Goal: Find specific page/section: Find specific page/section

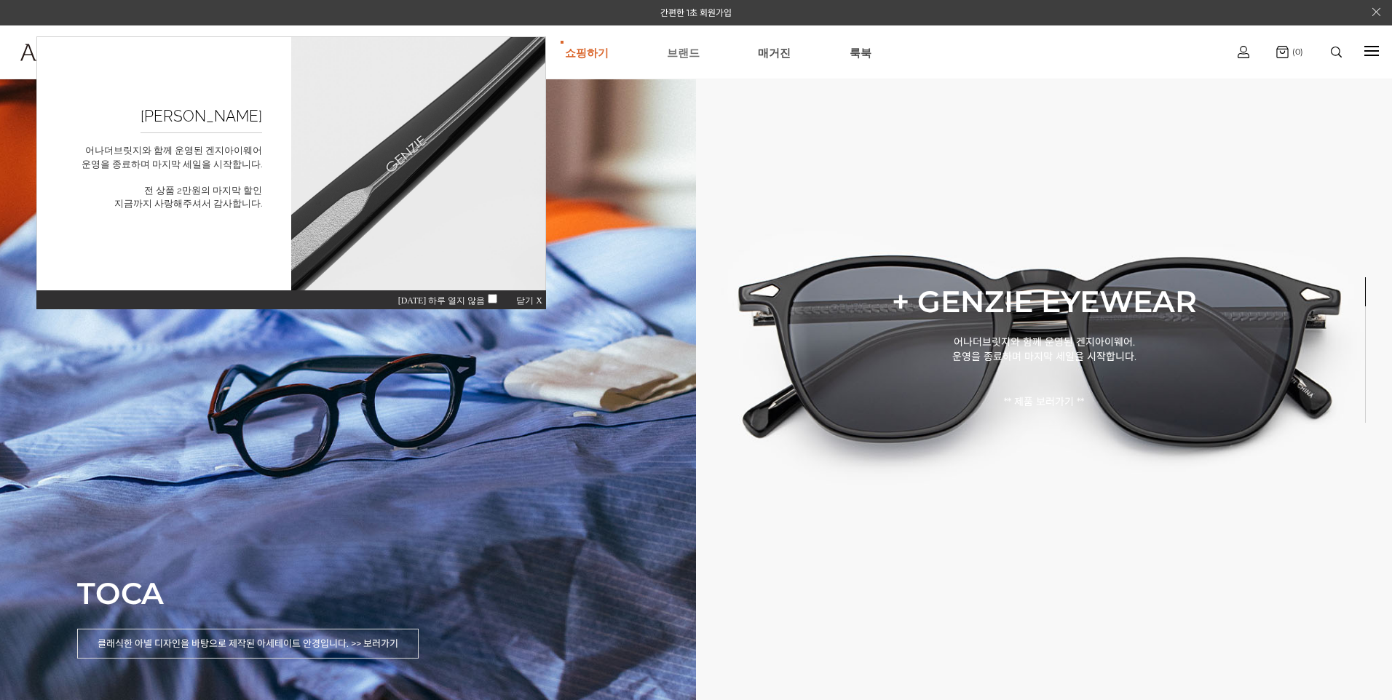
click at [688, 47] on link "브랜드" at bounding box center [683, 52] width 33 height 52
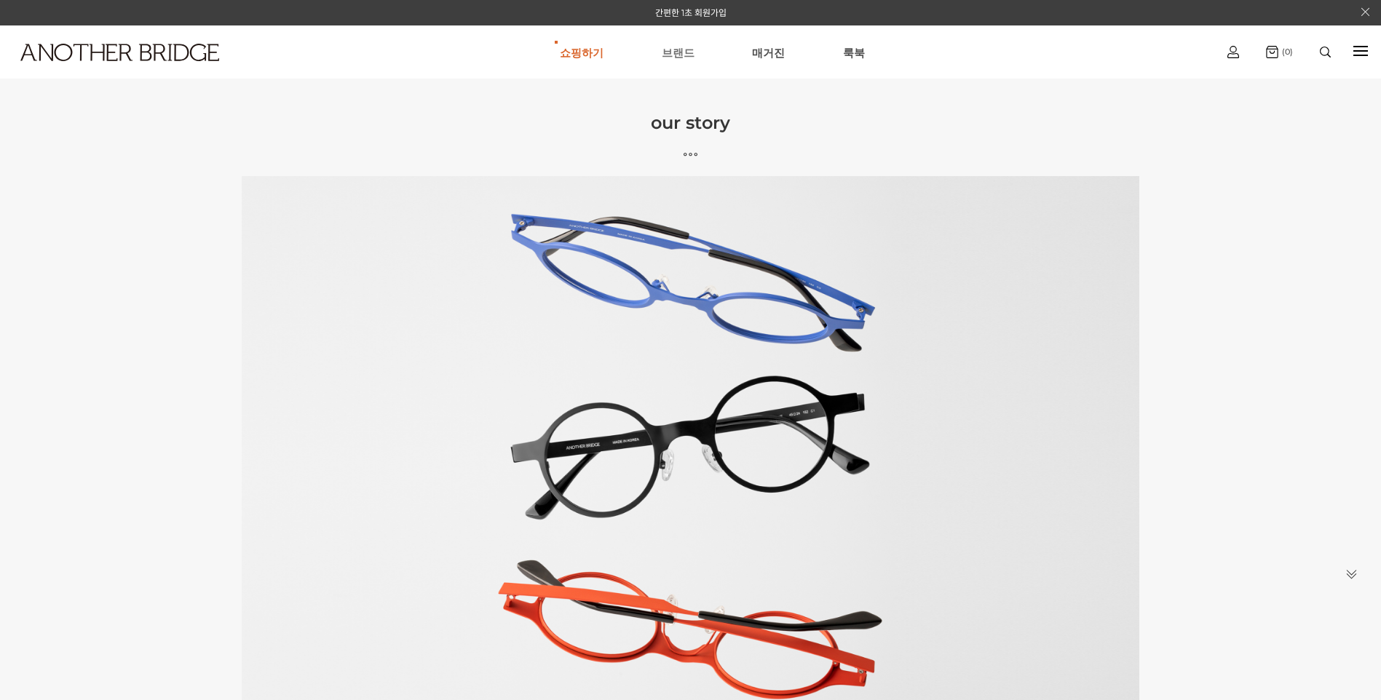
click at [684, 56] on link "브랜드" at bounding box center [678, 52] width 33 height 52
click at [583, 55] on link "쇼핑하기" at bounding box center [582, 52] width 44 height 52
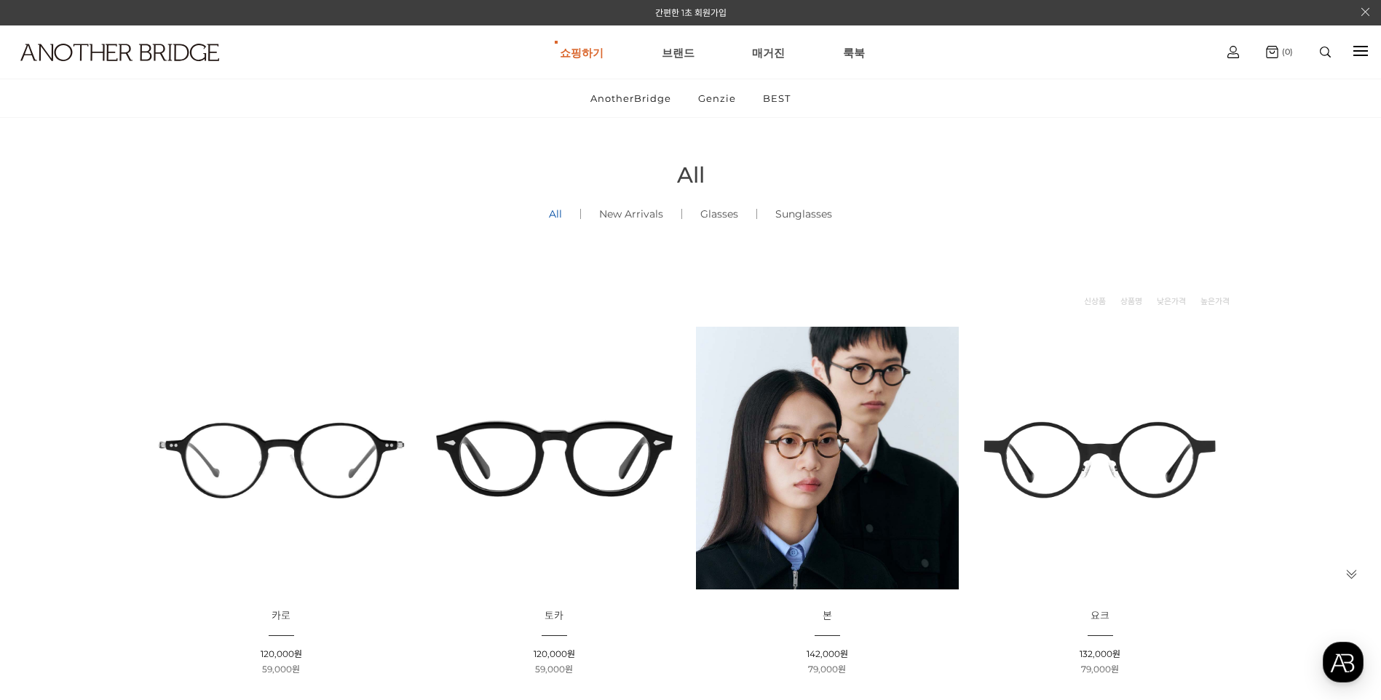
scroll to position [73, 0]
